Goal: Task Accomplishment & Management: Manage account settings

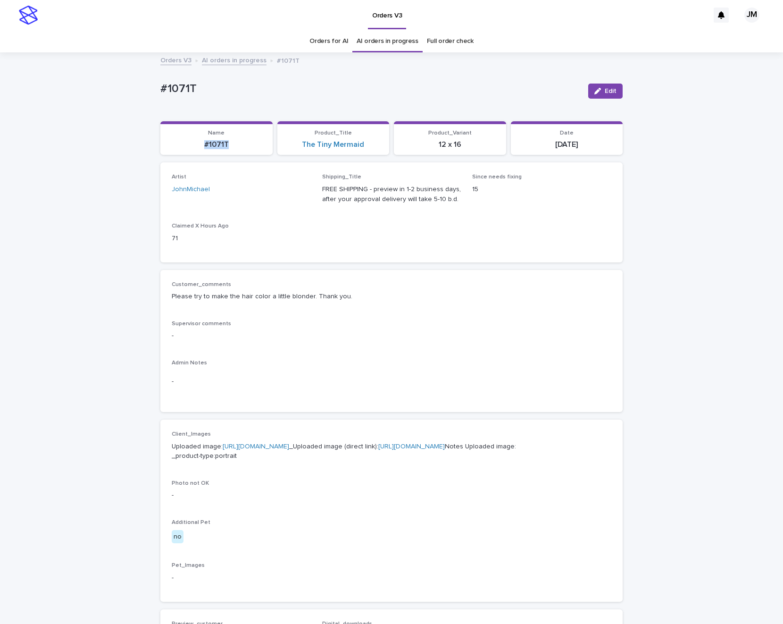
drag, startPoint x: 191, startPoint y: 149, endPoint x: 227, endPoint y: 151, distance: 35.9
click at [227, 151] on section "Name #1071T" at bounding box center [216, 138] width 112 height 34
copy p "#1071T"
click at [597, 93] on div "button" at bounding box center [600, 91] width 10 height 7
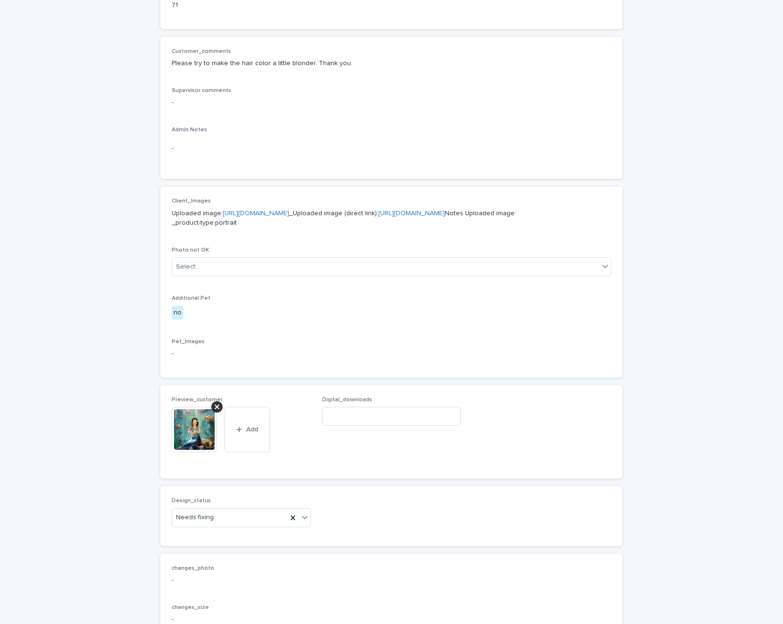
scroll to position [377, 0]
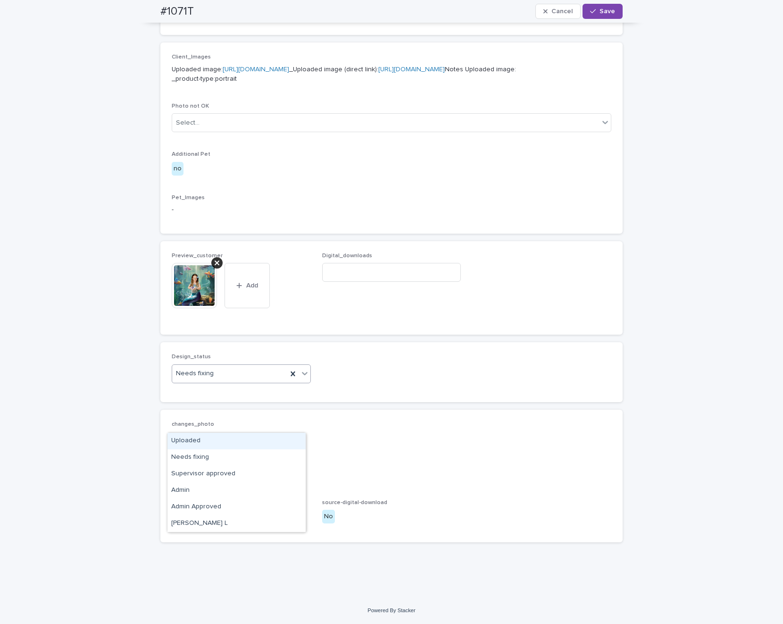
click at [201, 440] on div "Uploaded" at bounding box center [236, 441] width 138 height 17
click at [215, 265] on icon at bounding box center [217, 262] width 5 height 5
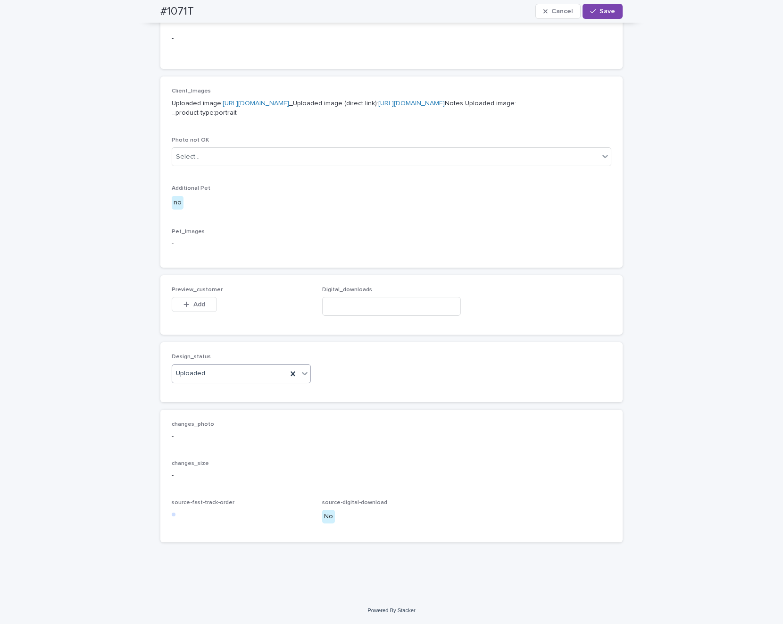
scroll to position [360, 0]
click at [201, 312] on button "Add" at bounding box center [194, 304] width 45 height 15
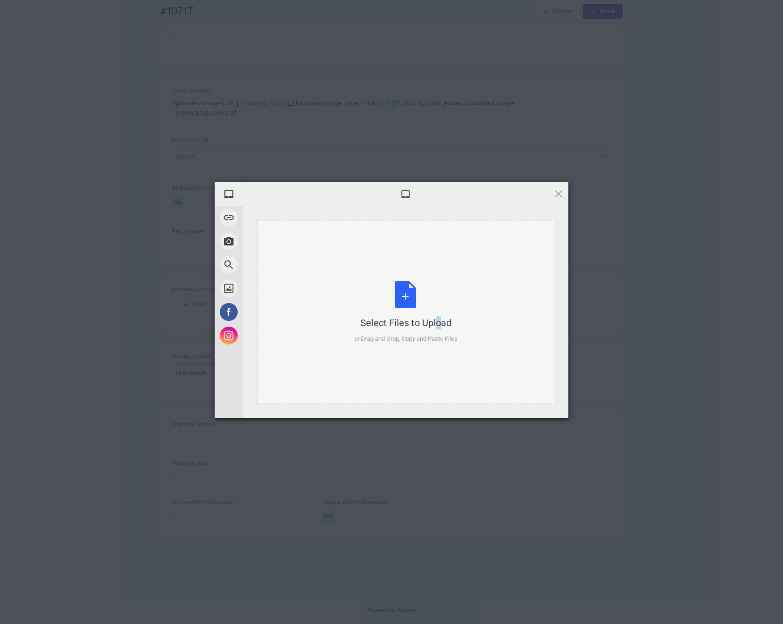
click at [416, 297] on div "Select Files to Upload or Drag and Drop, Copy and Paste Files" at bounding box center [405, 312] width 103 height 63
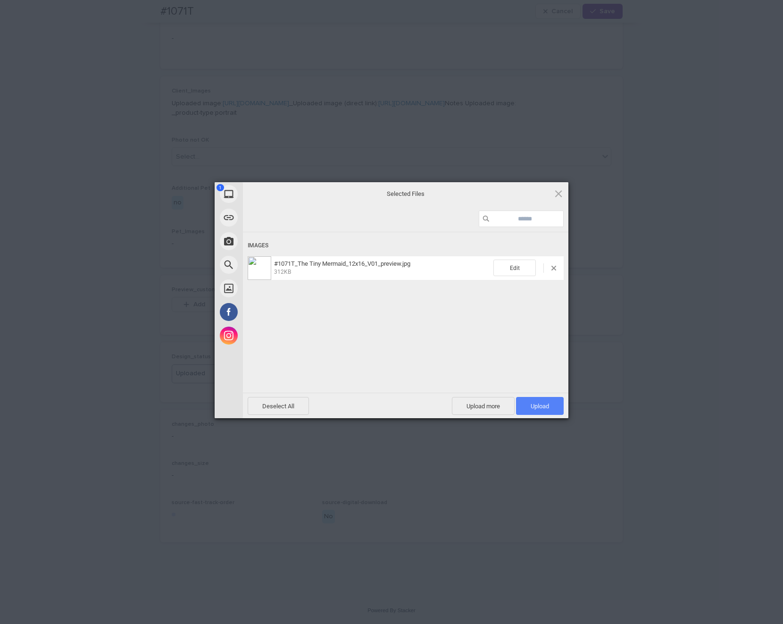
click at [554, 402] on span "Upload 1" at bounding box center [540, 406] width 48 height 18
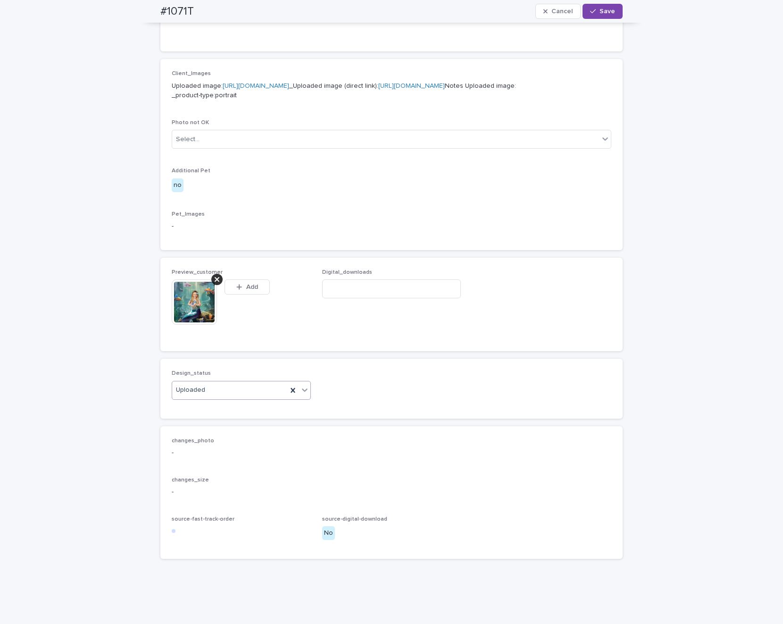
scroll to position [377, 0]
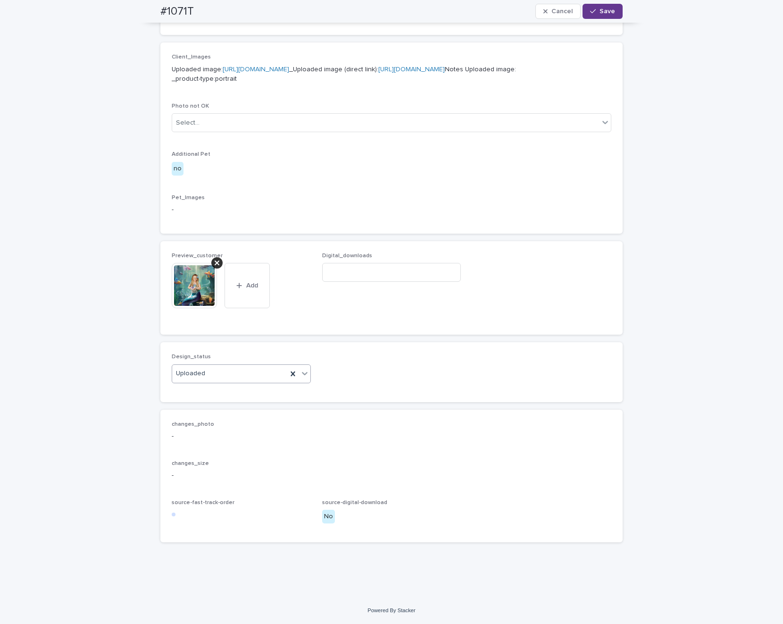
click at [603, 12] on span "Save" at bounding box center [608, 11] width 16 height 7
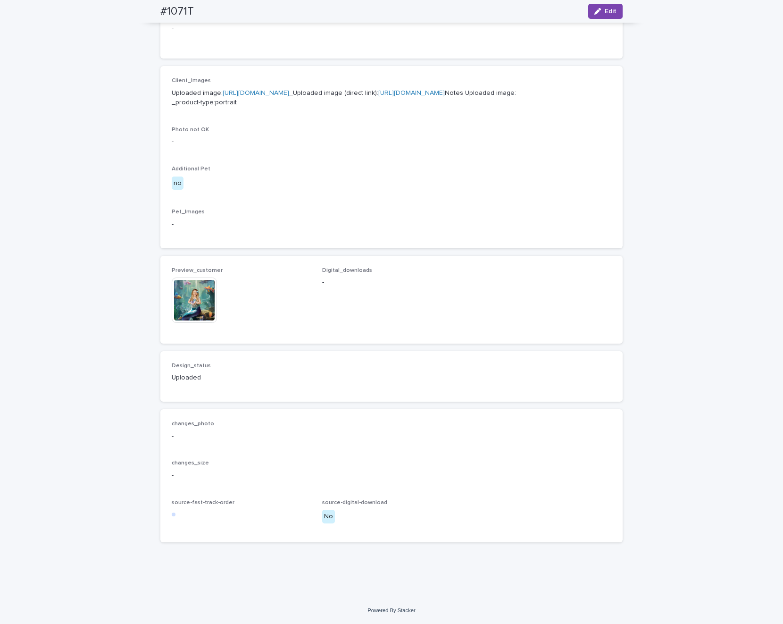
scroll to position [365, 0]
click at [693, 469] on div "Loading... Saving… Loading... Saving… #1071T Edit #1071T Edit Sorry, there was …" at bounding box center [391, 148] width 783 height 897
click at [193, 323] on img at bounding box center [194, 299] width 45 height 45
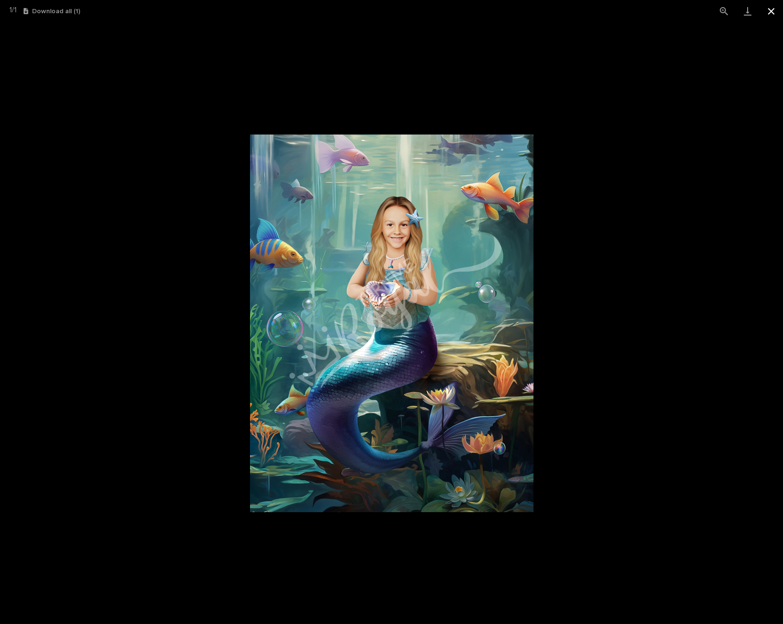
click at [769, 11] on button "Close gallery" at bounding box center [772, 11] width 24 height 22
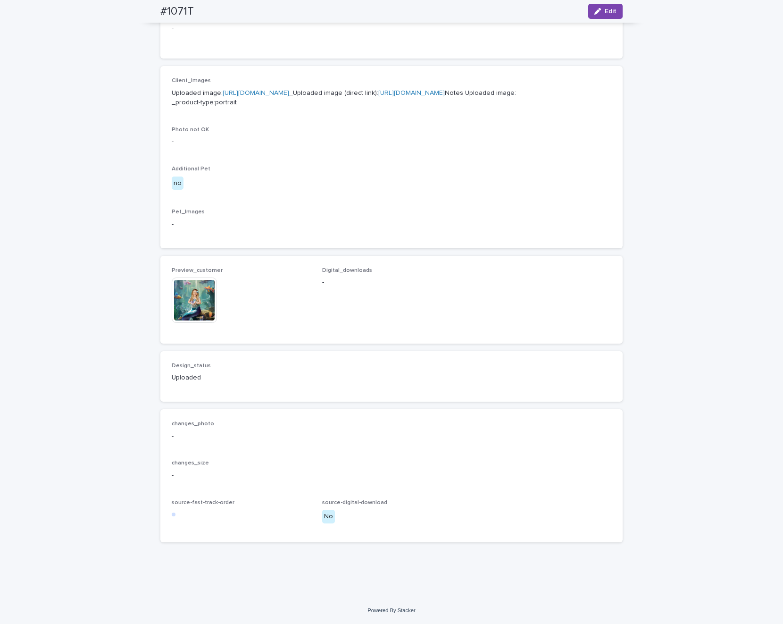
click at [196, 323] on img at bounding box center [194, 299] width 45 height 45
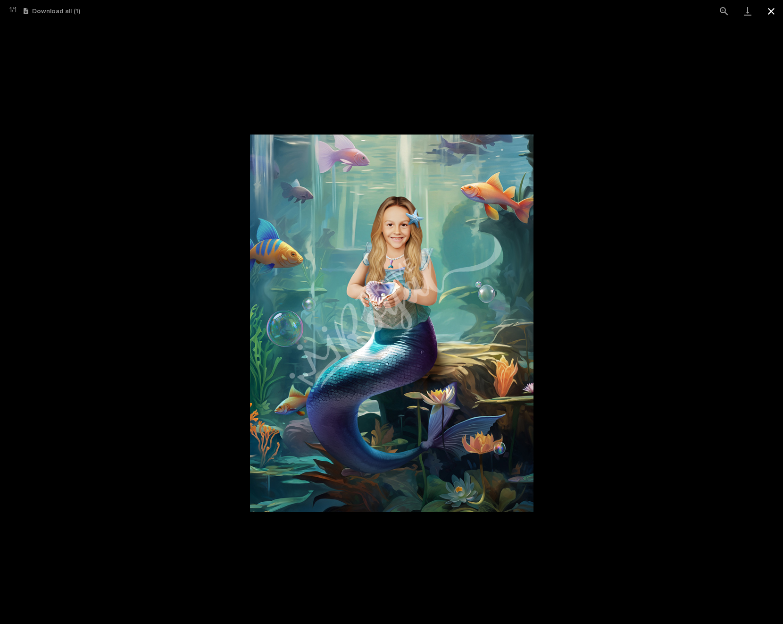
click at [774, 15] on button "Close gallery" at bounding box center [772, 11] width 24 height 22
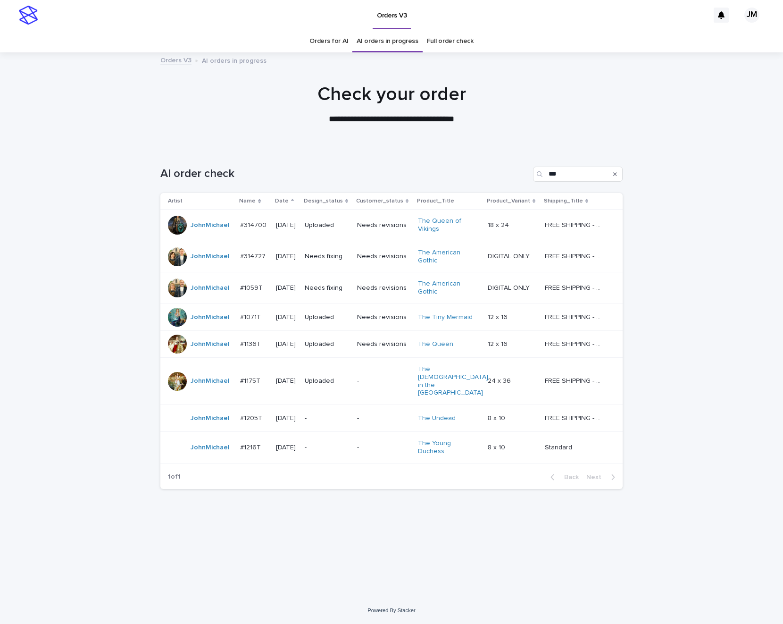
click at [342, 263] on div "Needs fixing" at bounding box center [327, 257] width 45 height 16
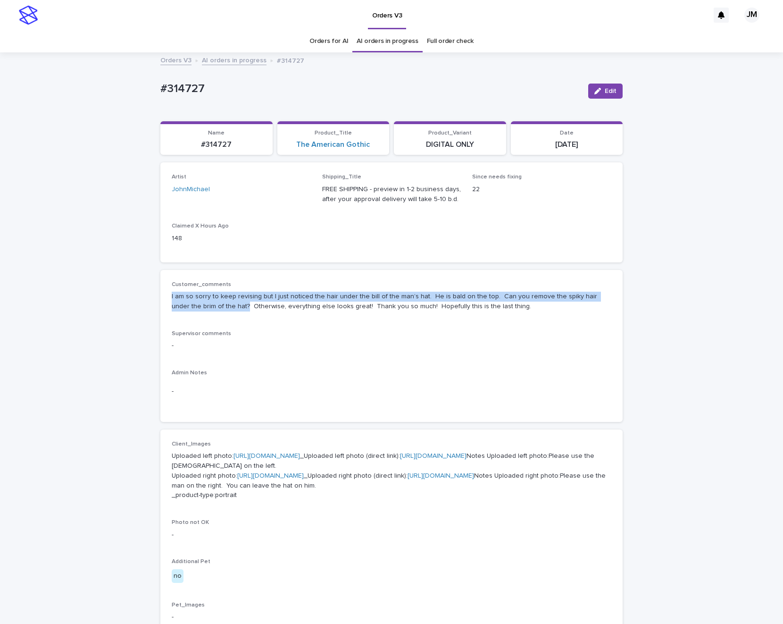
drag, startPoint x: 165, startPoint y: 293, endPoint x: 208, endPoint y: 312, distance: 47.3
click at [211, 312] on div "Customer_comments I am so sorry to keep revising but I just noticed the hair un…" at bounding box center [391, 346] width 462 height 152
copy p "I am so sorry to keep revising but I just noticed the hair under the bill of th…"
click at [400, 459] on link "[URL][DOMAIN_NAME]" at bounding box center [433, 455] width 67 height 7
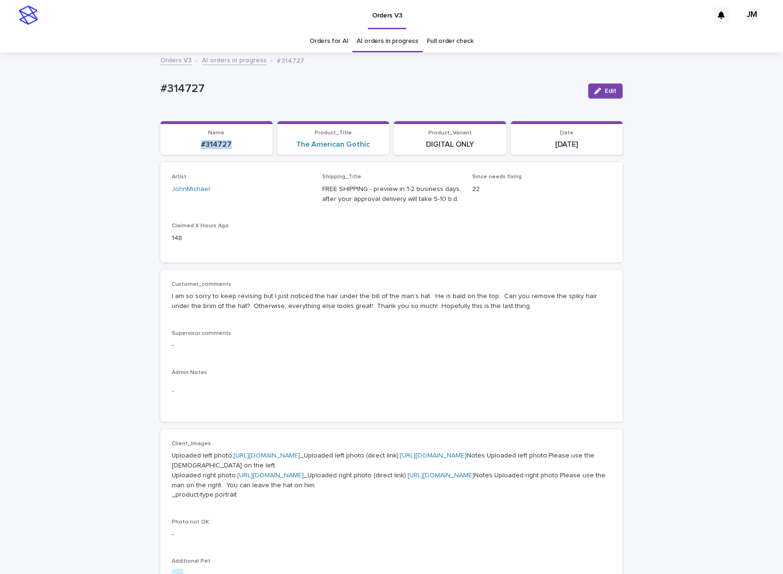
drag, startPoint x: 193, startPoint y: 148, endPoint x: 228, endPoint y: 150, distance: 35.4
click at [233, 150] on section "Name #314727" at bounding box center [216, 138] width 112 height 34
copy p "#314727"
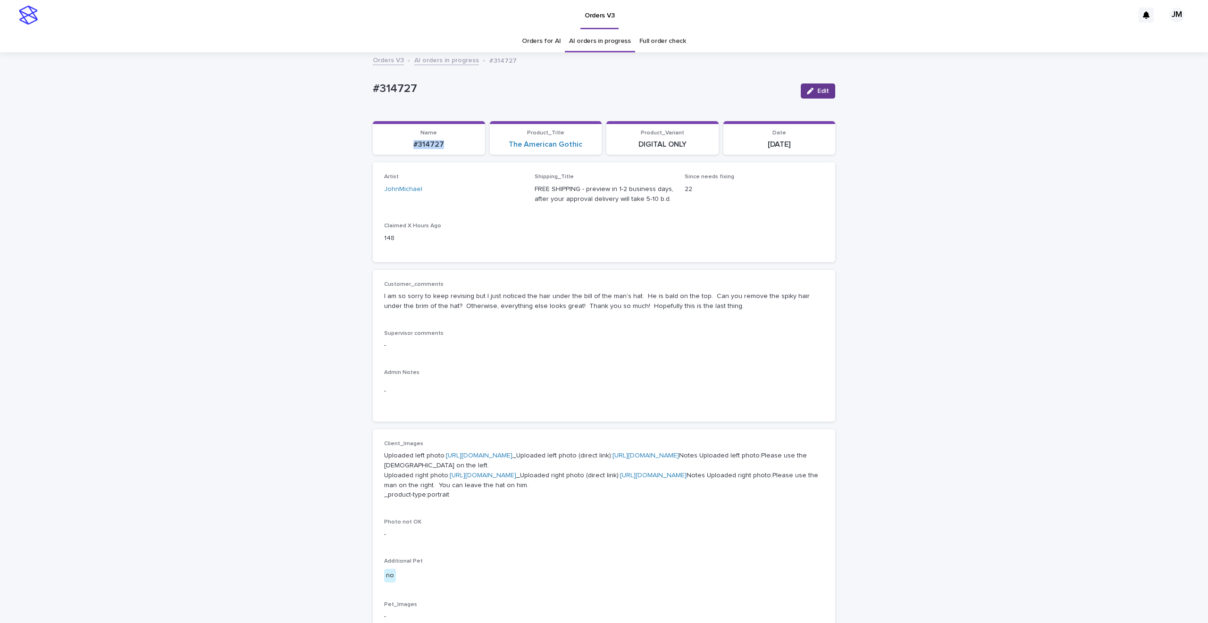
click at [783, 92] on div "button" at bounding box center [812, 91] width 10 height 7
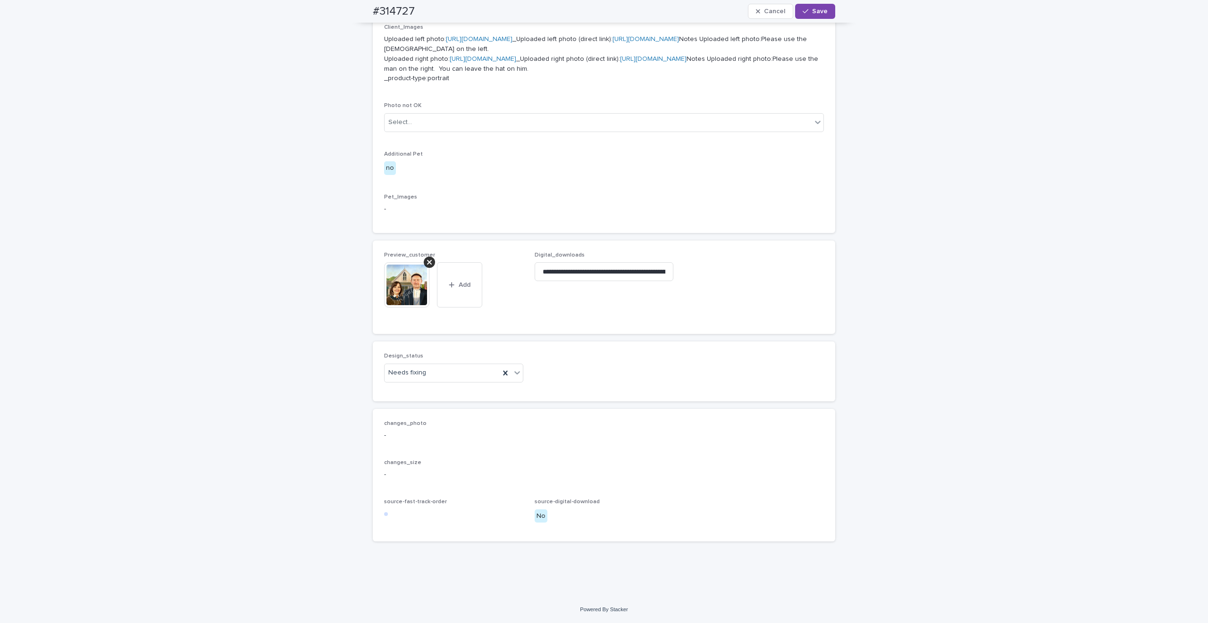
scroll to position [495, 0]
click at [423, 376] on div "Needs fixing" at bounding box center [442, 373] width 115 height 16
drag, startPoint x: 418, startPoint y: 395, endPoint x: 431, endPoint y: 374, distance: 25.0
click at [418, 395] on div "Uploaded" at bounding box center [449, 391] width 138 height 17
click at [427, 261] on icon at bounding box center [429, 262] width 5 height 5
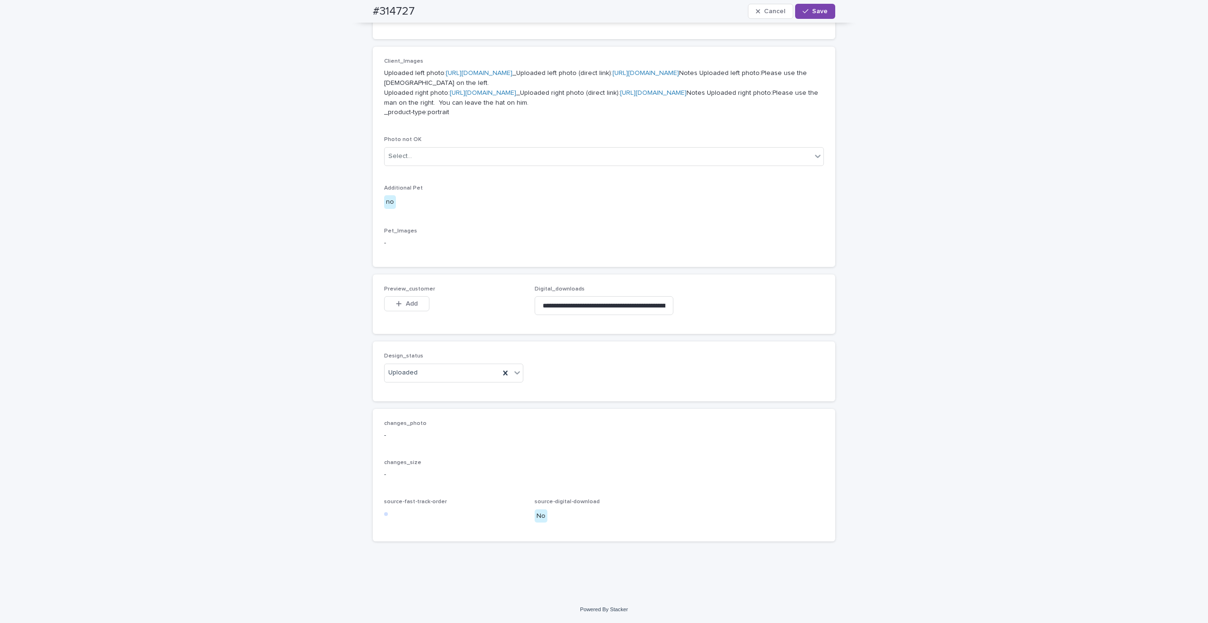
scroll to position [461, 0]
click at [418, 299] on button "Add" at bounding box center [406, 303] width 45 height 15
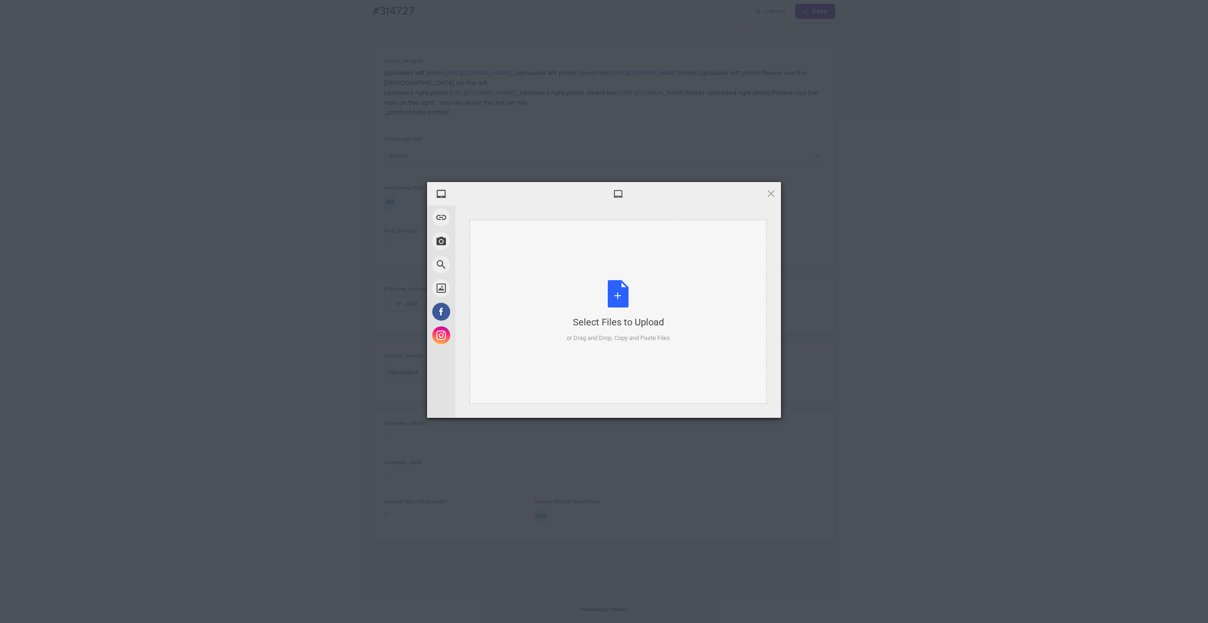
click at [616, 287] on div "Select Files to Upload or Drag and Drop, Copy and Paste Files" at bounding box center [618, 311] width 103 height 63
click at [762, 390] on div "Images #314727_The American Gothic_18x24_V03_preview.jpg 313KB Edit" at bounding box center [618, 311] width 326 height 159
click at [762, 401] on span "Upload 1" at bounding box center [753, 405] width 48 height 18
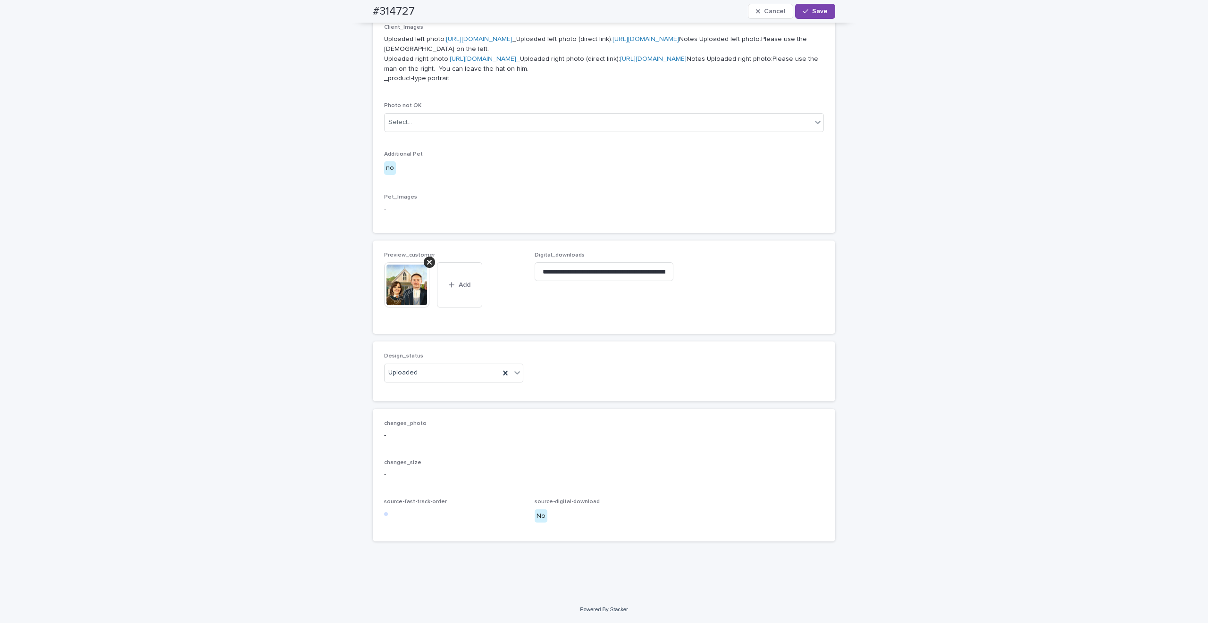
click at [783, 12] on span "Save" at bounding box center [820, 11] width 16 height 7
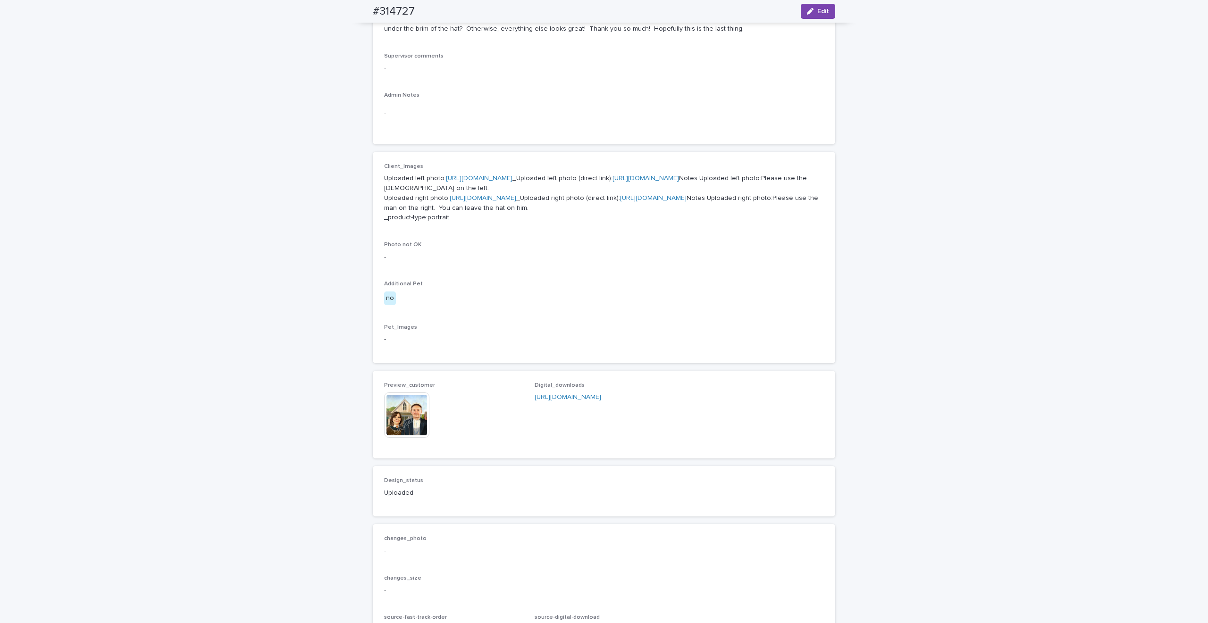
scroll to position [471, 0]
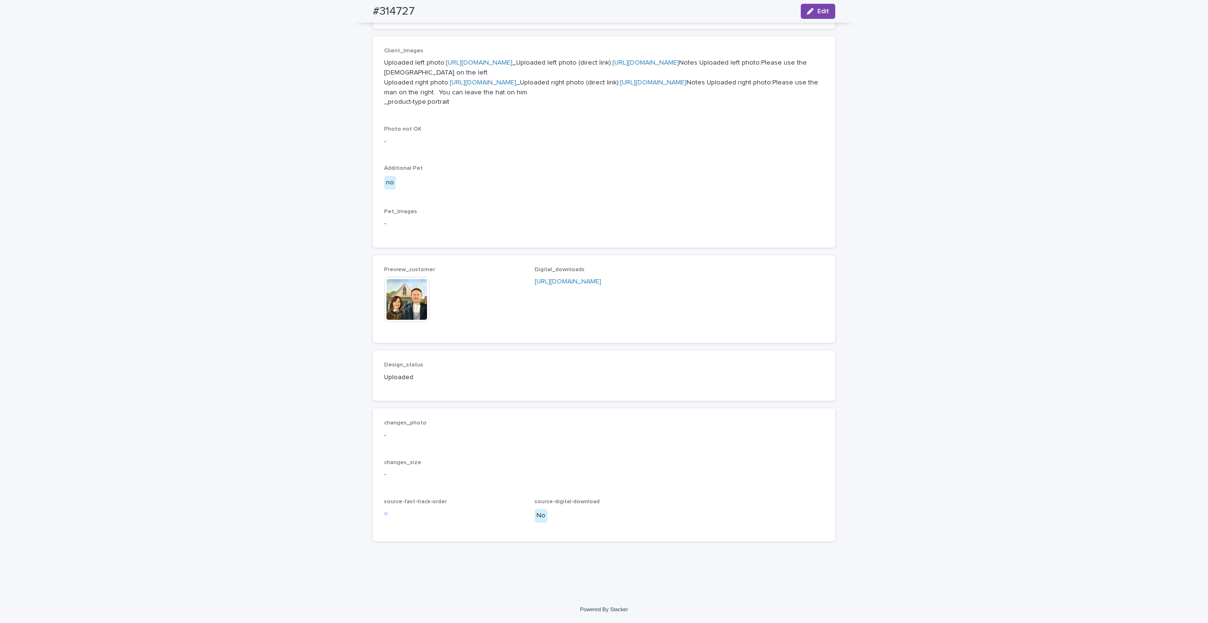
click at [399, 292] on img at bounding box center [406, 299] width 45 height 45
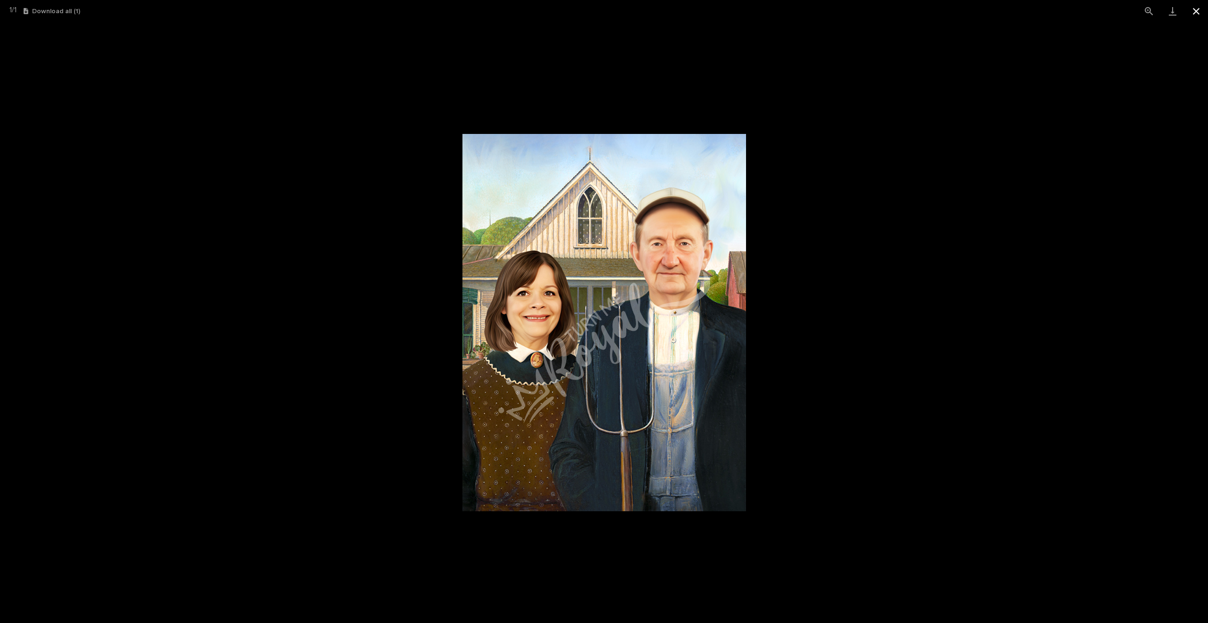
click at [783, 9] on button "Close gallery" at bounding box center [1196, 11] width 24 height 22
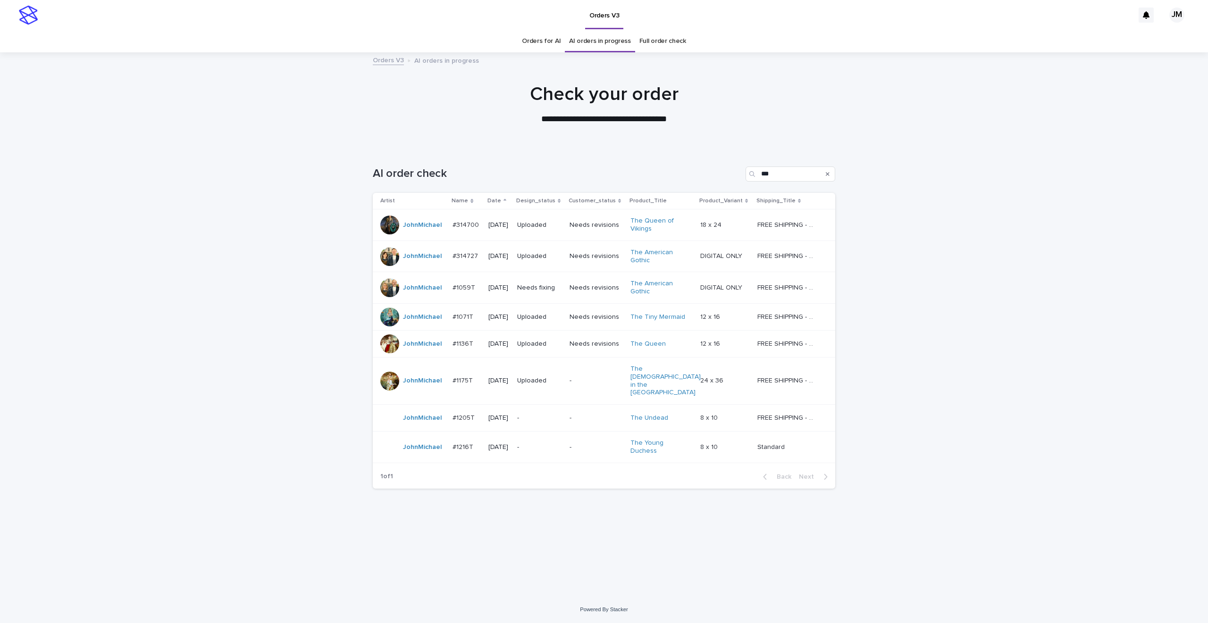
click at [559, 294] on div "Needs fixing" at bounding box center [539, 288] width 45 height 16
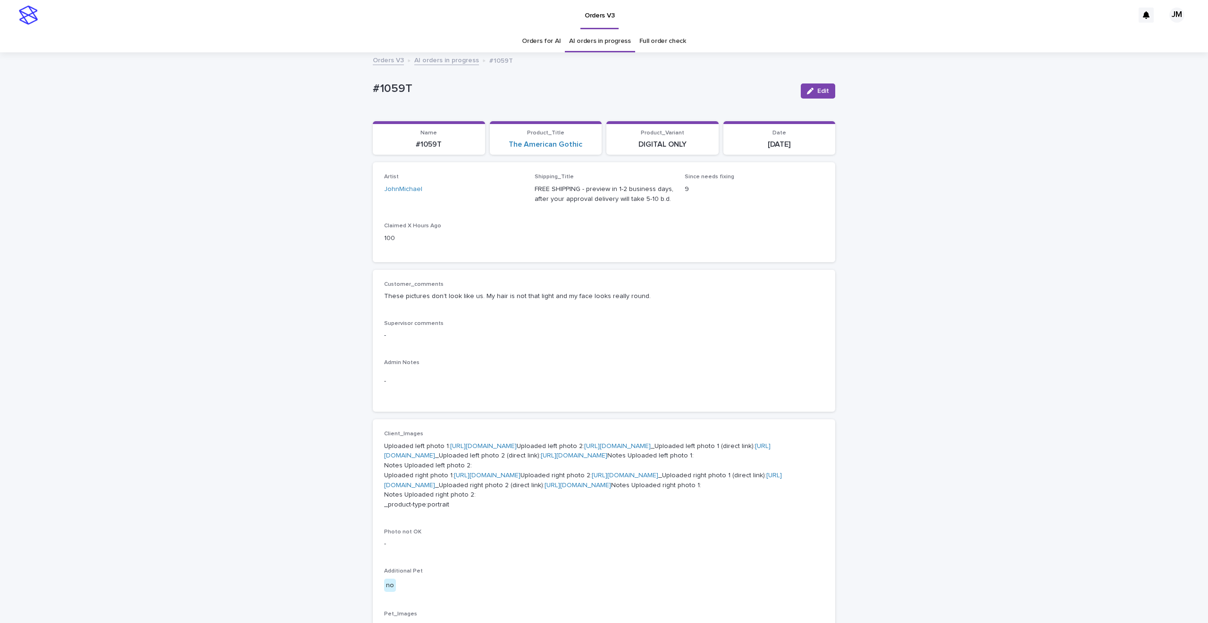
click at [517, 450] on link "[URL][DOMAIN_NAME]" at bounding box center [483, 446] width 67 height 7
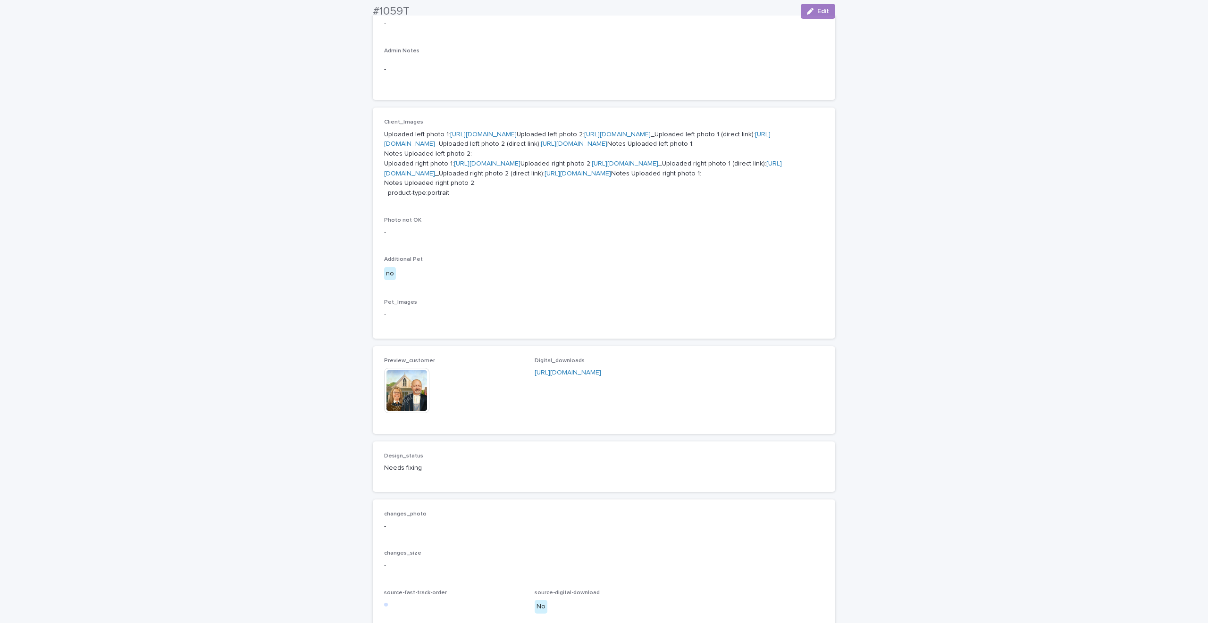
scroll to position [314, 0]
click at [548, 175] on link "[URL][DOMAIN_NAME]" at bounding box center [577, 171] width 67 height 7
click at [497, 165] on link "[URL][DOMAIN_NAME]" at bounding box center [487, 161] width 67 height 7
